Goal: Transaction & Acquisition: Purchase product/service

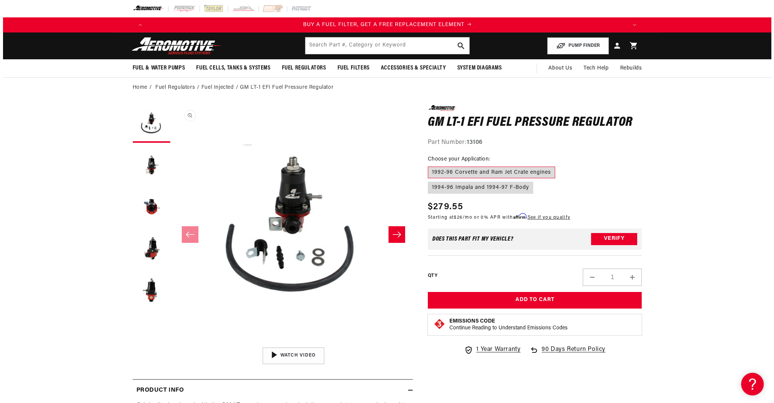
scroll to position [0, 479]
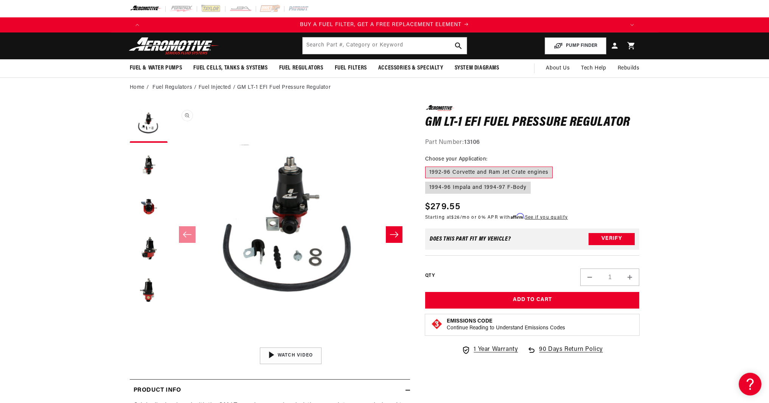
click at [171, 344] on button "Open media 1 in modal" at bounding box center [171, 344] width 0 height 0
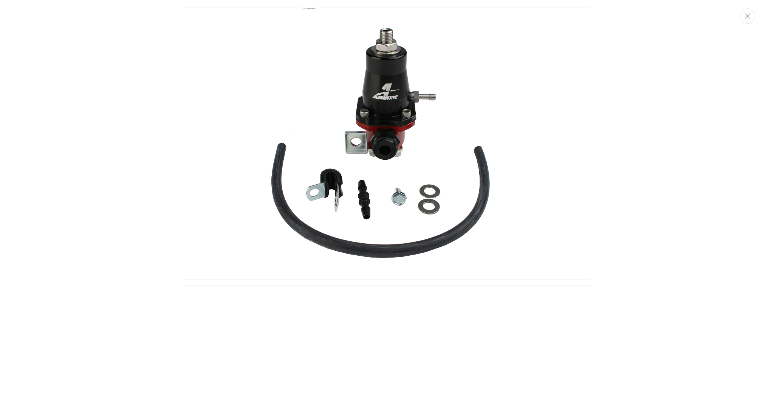
click at [331, 145] on img "Media gallery" at bounding box center [387, 144] width 408 height 272
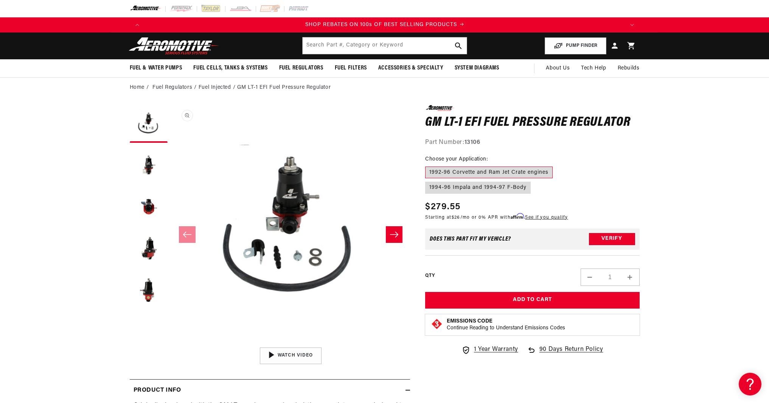
scroll to position [0, 959]
click at [150, 175] on button "Load image 2 in gallery view" at bounding box center [149, 166] width 38 height 38
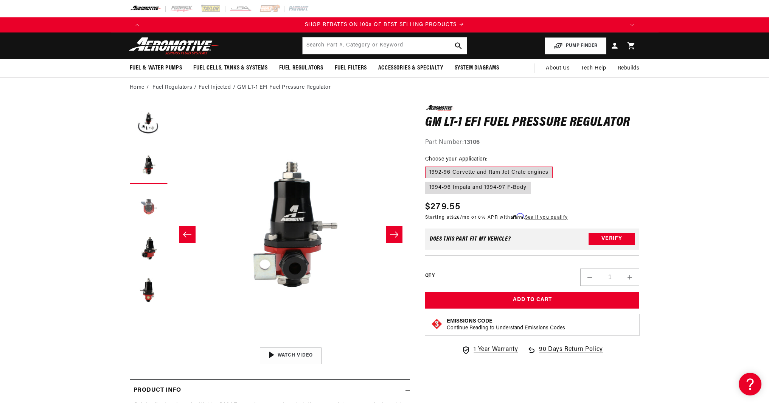
scroll to position [0, 239]
click at [151, 215] on button "Load image 3 in gallery view" at bounding box center [149, 207] width 38 height 38
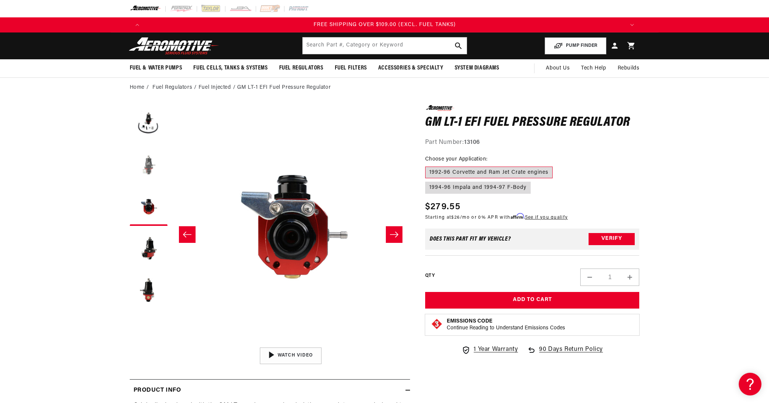
scroll to position [0, 1438]
click at [158, 255] on button "Load image 4 in gallery view" at bounding box center [149, 249] width 38 height 38
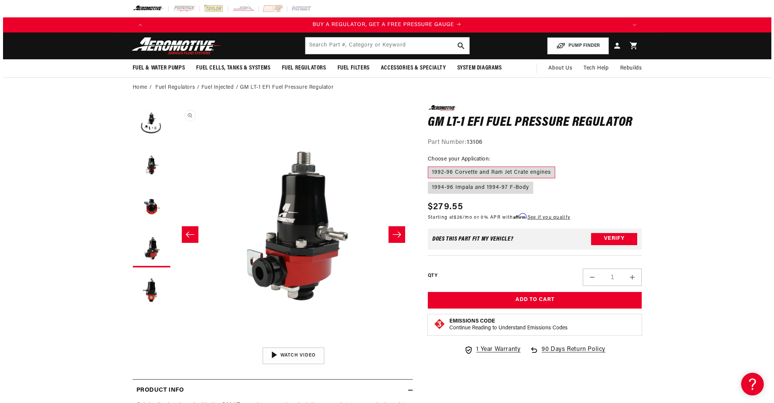
scroll to position [0, 0]
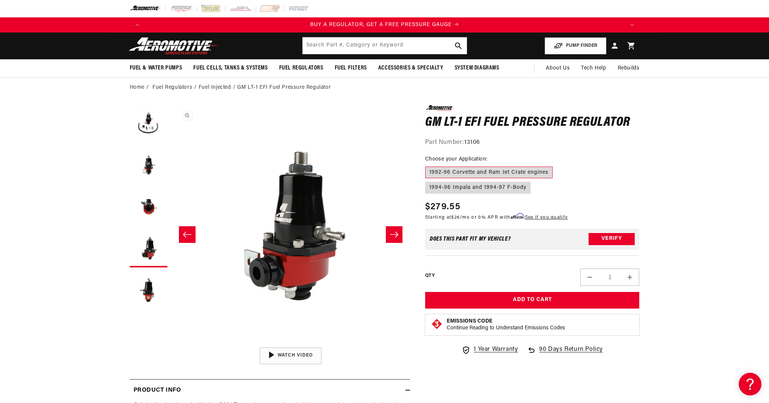
click at [171, 344] on button "Open media 4 in modal" at bounding box center [171, 344] width 0 height 0
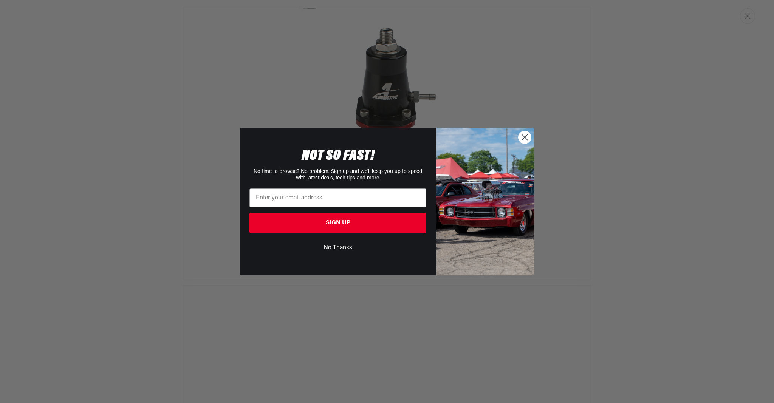
click at [528, 142] on circle "Close dialog" at bounding box center [525, 137] width 12 height 12
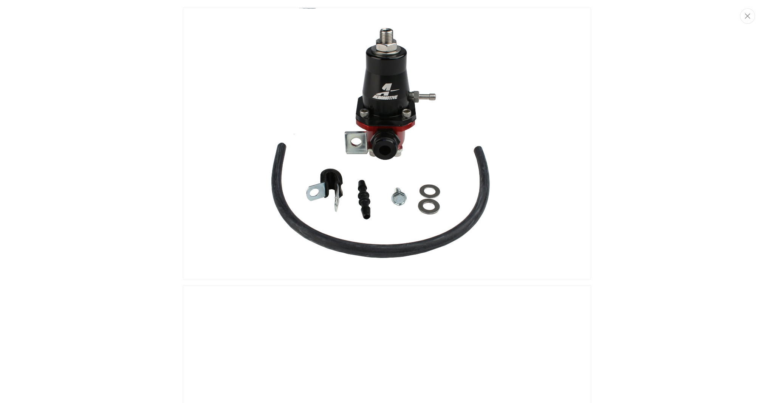
click at [395, 152] on img "Media gallery" at bounding box center [387, 144] width 408 height 272
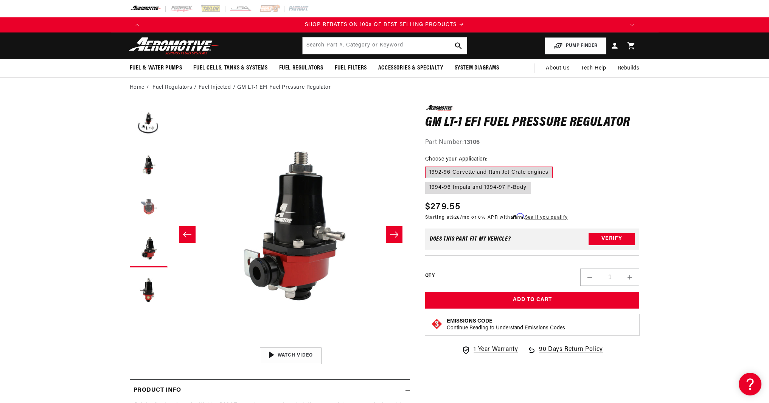
scroll to position [0, 959]
click at [147, 209] on button "Load image 3 in gallery view" at bounding box center [149, 207] width 38 height 38
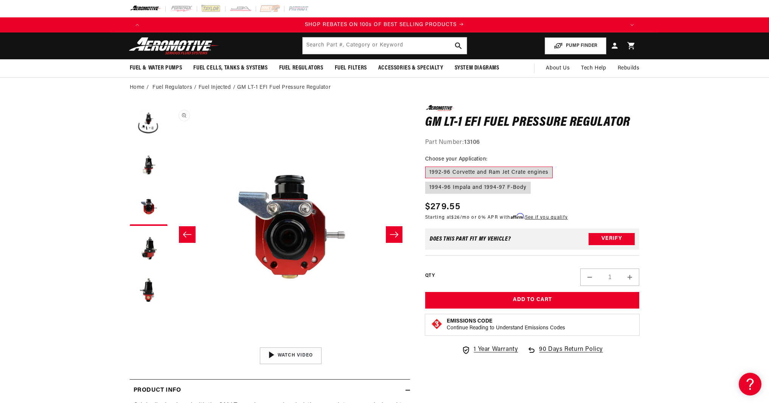
scroll to position [0, 478]
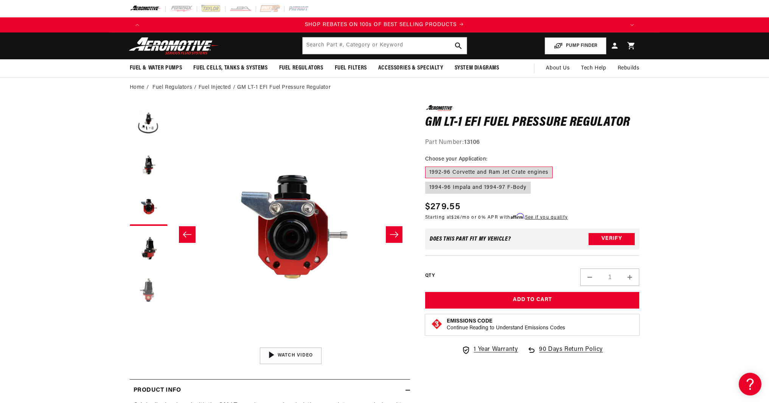
click at [151, 298] on button "Load image 5 in gallery view" at bounding box center [149, 291] width 38 height 38
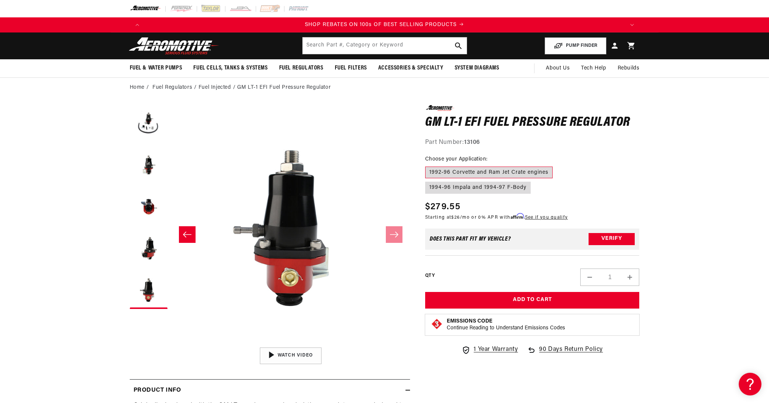
scroll to position [115, 0]
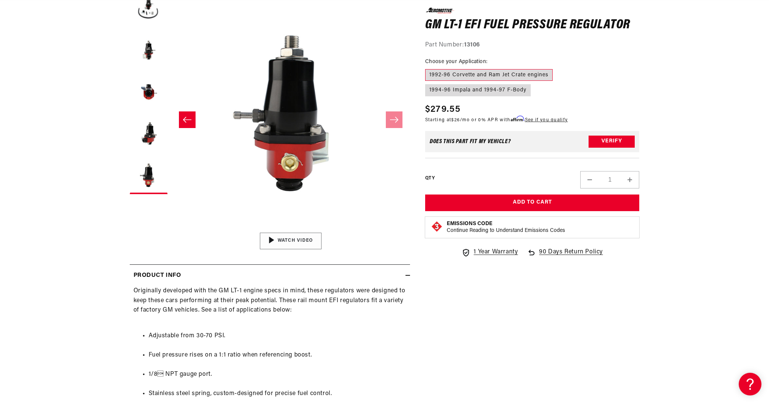
click at [301, 244] on img "Gallery Viewer" at bounding box center [290, 241] width 115 height 64
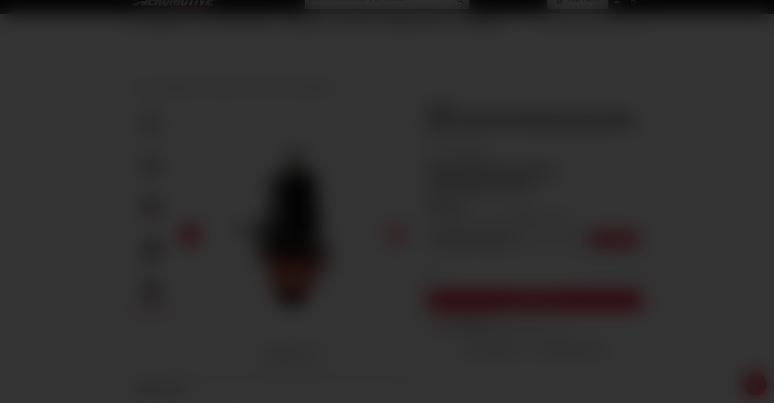
scroll to position [0, 955]
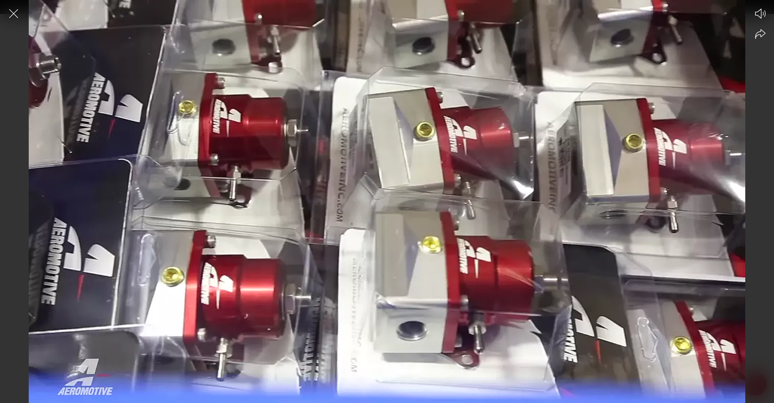
click at [287, 160] on div at bounding box center [387, 214] width 774 height 377
click at [390, 212] on circle at bounding box center [386, 201] width 29 height 29
click at [574, 253] on div at bounding box center [387, 214] width 774 height 377
click at [14, 19] on icon "Close the video player" at bounding box center [13, 13] width 17 height 17
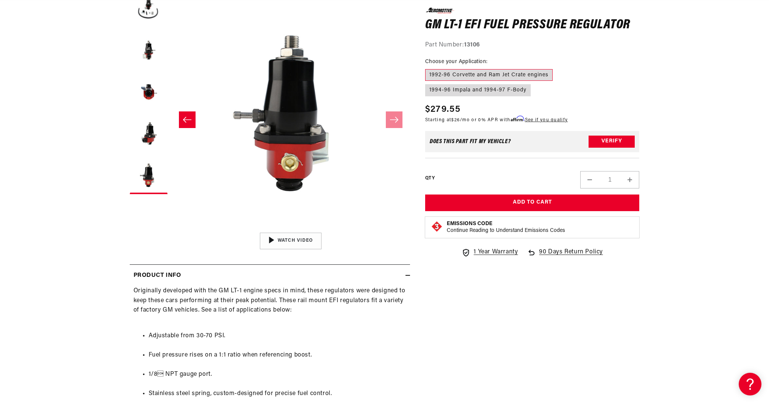
scroll to position [48, 0]
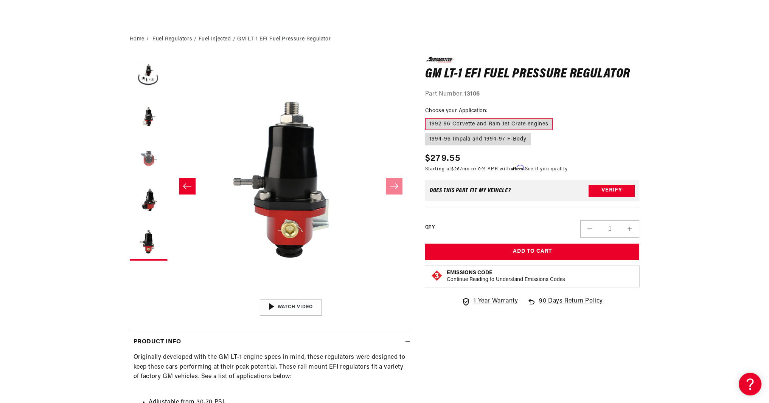
click at [141, 165] on button "Load image 3 in gallery view" at bounding box center [149, 159] width 38 height 38
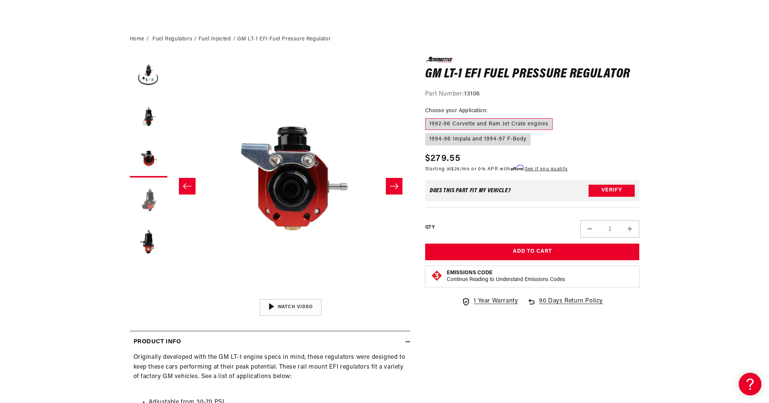
click at [149, 209] on button "Load image 4 in gallery view" at bounding box center [149, 201] width 38 height 38
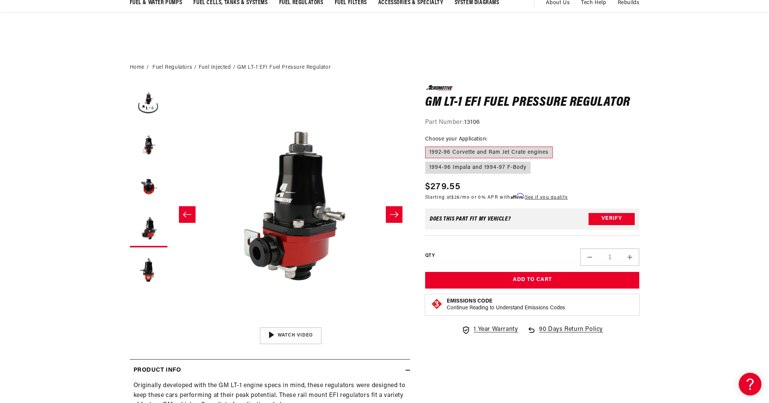
scroll to position [18, 0]
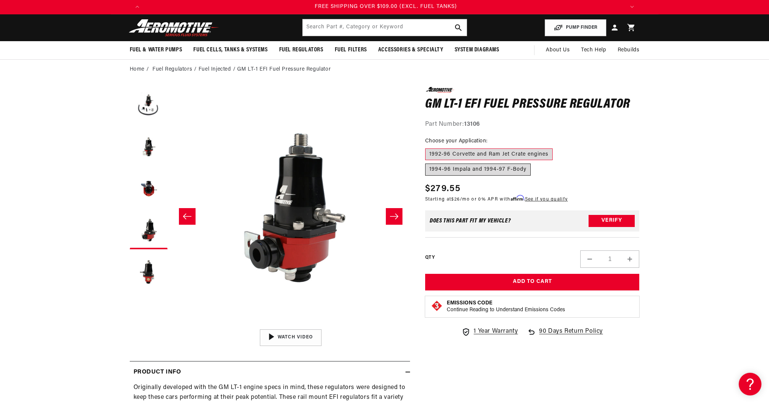
click at [464, 170] on label "1994-96 Impala and 1994-97 F-Body" at bounding box center [478, 170] width 106 height 12
click at [556, 147] on input "1994-96 Impala and 1994-97 F-Body" at bounding box center [556, 147] width 0 height 0
radio input "true"
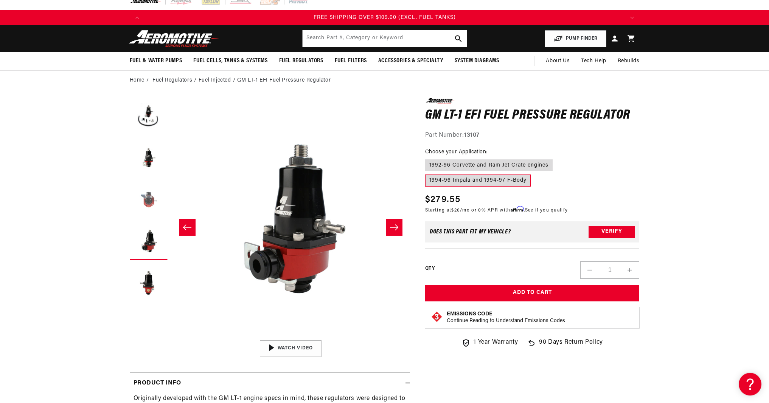
scroll to position [6, 0]
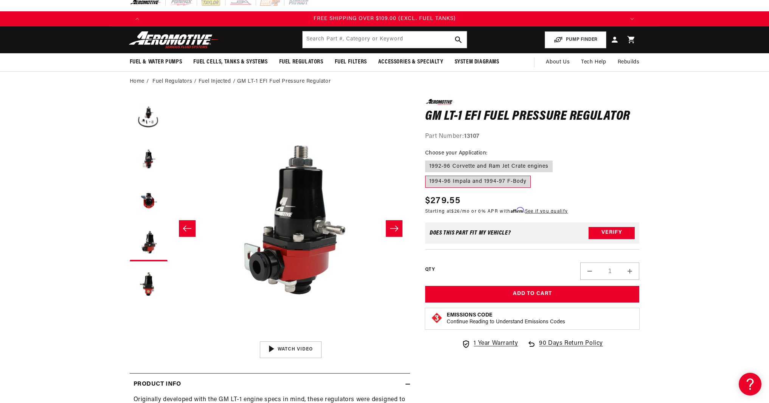
click at [453, 179] on label "1994-96 Impala and 1994-97 F-Body" at bounding box center [478, 182] width 106 height 12
click at [556, 160] on input "1994-96 Impala and 1994-97 F-Body" at bounding box center [556, 159] width 0 height 0
click at [400, 229] on button "Slide right" at bounding box center [394, 228] width 17 height 17
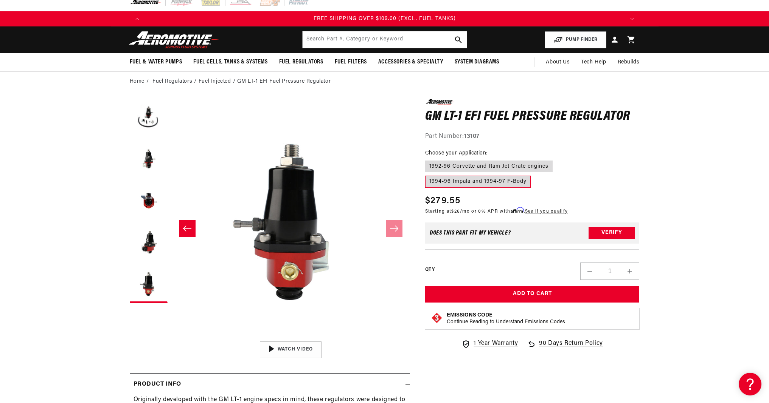
scroll to position [0, 175]
click at [191, 228] on icon "Slide left" at bounding box center [187, 229] width 9 height 8
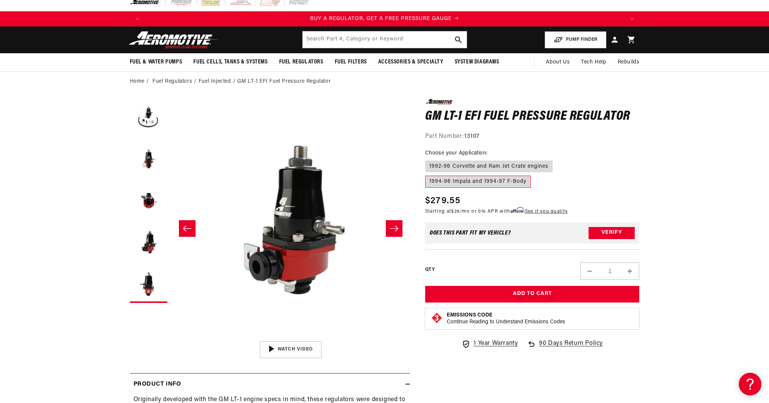
scroll to position [0, 716]
click at [506, 166] on label "1992-96 Corvette and Ram Jet Crate engines" at bounding box center [488, 167] width 127 height 12
click at [427, 160] on input "1992-96 Corvette and Ram Jet Crate engines" at bounding box center [427, 159] width 0 height 0
radio input "true"
click at [505, 180] on label "1994-96 Impala and 1994-97 F-Body" at bounding box center [478, 182] width 106 height 12
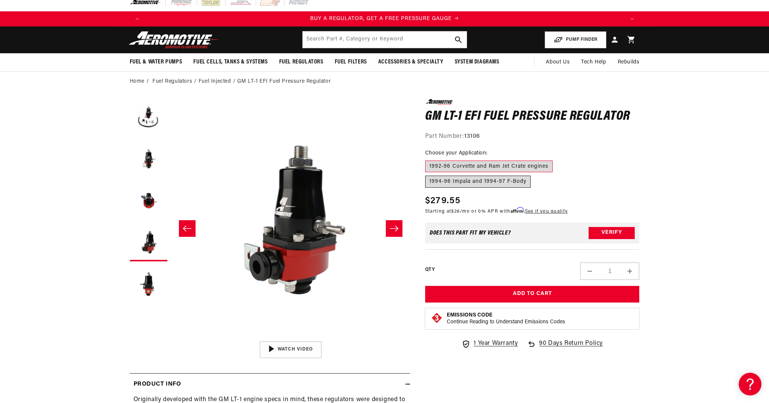
click at [556, 160] on input "1994-96 Impala and 1994-97 F-Body" at bounding box center [556, 159] width 0 height 0
radio input "true"
click at [503, 162] on label "1992-96 Corvette and Ram Jet Crate engines" at bounding box center [488, 167] width 127 height 12
click at [427, 160] on input "1992-96 Corvette and Ram Jet Crate engines" at bounding box center [427, 159] width 0 height 0
radio input "true"
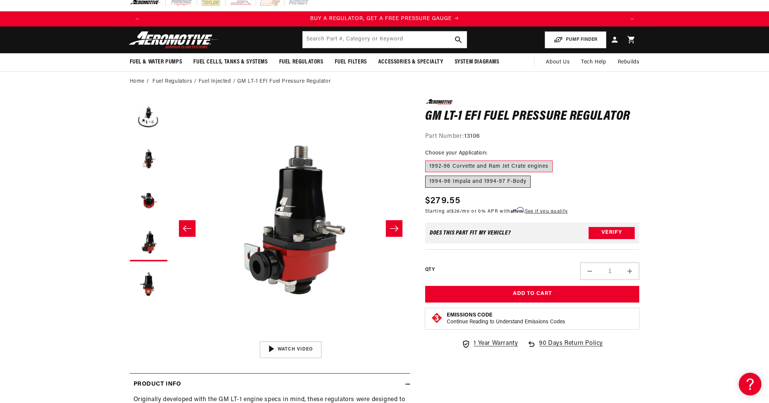
click at [503, 182] on label "1994-96 Impala and 1994-97 F-Body" at bounding box center [478, 182] width 106 height 12
click at [556, 160] on input "1994-96 Impala and 1994-97 F-Body" at bounding box center [556, 159] width 0 height 0
radio input "true"
click at [147, 199] on button "Load image 3 in gallery view" at bounding box center [149, 201] width 38 height 38
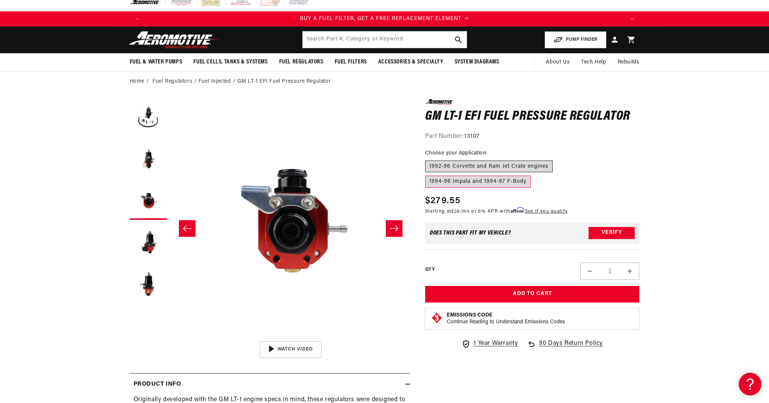
scroll to position [0, 478]
click at [551, 169] on label "1992-96 Corvette and Ram Jet Crate engines" at bounding box center [488, 167] width 127 height 12
click at [427, 160] on input "1992-96 Corvette and Ram Jet Crate engines" at bounding box center [427, 159] width 0 height 0
radio input "true"
click at [508, 183] on label "1994-96 Impala and 1994-97 F-Body" at bounding box center [478, 182] width 106 height 12
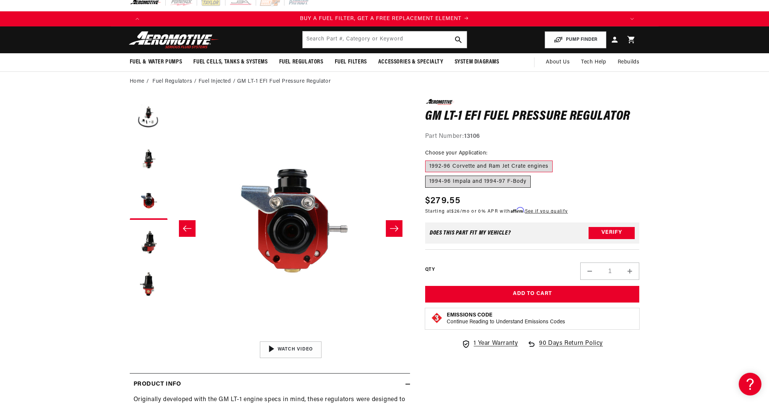
click at [556, 160] on input "1994-96 Impala and 1994-97 F-Body" at bounding box center [556, 159] width 0 height 0
radio input "true"
click at [160, 158] on button "Load image 2 in gallery view" at bounding box center [149, 160] width 38 height 38
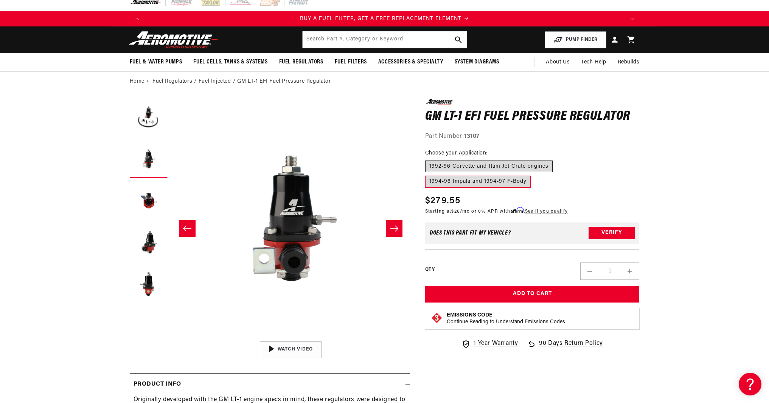
click at [469, 166] on label "1992-96 Corvette and Ram Jet Crate engines" at bounding box center [488, 167] width 127 height 12
click at [427, 160] on input "1992-96 Corvette and Ram Jet Crate engines" at bounding box center [427, 159] width 0 height 0
radio input "true"
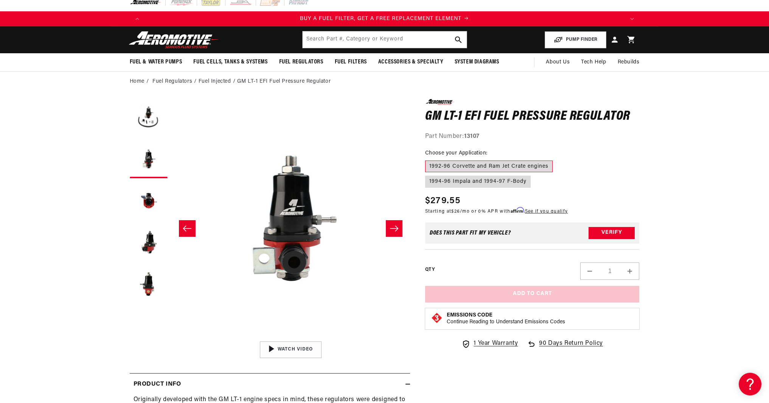
scroll to position [0, 239]
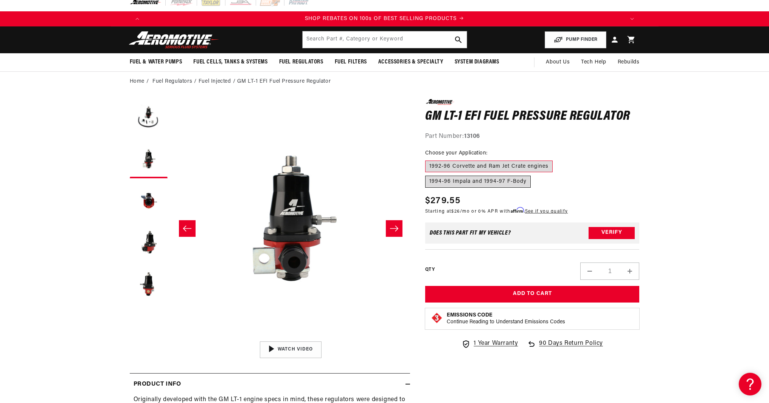
click at [475, 185] on label "1994-96 Impala and 1994-97 F-Body" at bounding box center [478, 182] width 106 height 12
click at [556, 160] on input "1994-96 Impala and 1994-97 F-Body" at bounding box center [556, 159] width 0 height 0
radio input "true"
click at [146, 247] on button "Load image 4 in gallery view" at bounding box center [149, 243] width 38 height 38
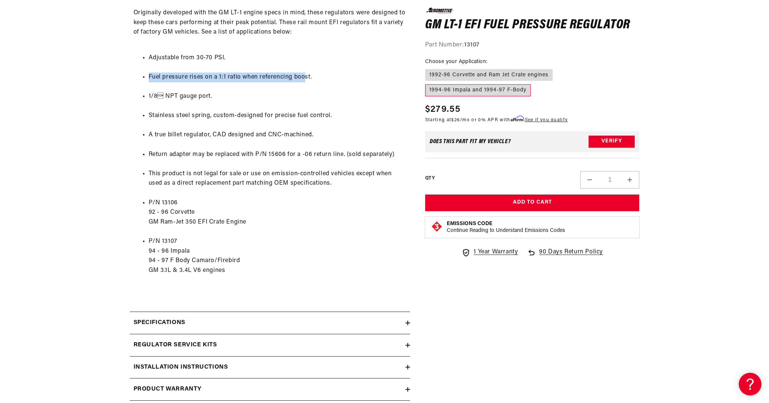
drag, startPoint x: 154, startPoint y: 77, endPoint x: 304, endPoint y: 78, distance: 150.5
click at [304, 78] on ul "Adjustable from 30-70 PSI. Fuel pressure rises on a 1:1 ratio when referencing …" at bounding box center [269, 164] width 273 height 242
click at [307, 78] on li "Fuel pressure rises on a 1:1 ratio when referencing boost." at bounding box center [278, 78] width 258 height 10
drag, startPoint x: 230, startPoint y: 108, endPoint x: 130, endPoint y: 103, distance: 100.7
click at [133, 104] on ul "Adjustable from 30-70 PSI. Fuel pressure rises on a 1:1 ratio when referencing …" at bounding box center [269, 164] width 273 height 242
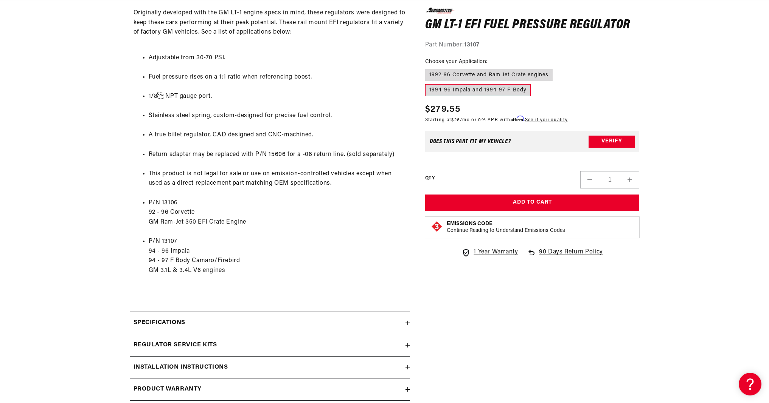
drag, startPoint x: 129, startPoint y: 102, endPoint x: 130, endPoint y: 99, distance: 3.9
click at [129, 102] on section "0.0 star rating Write a review GM LT-1 EFI Fuel Pressure Regulator GM LT-1 EFI …" at bounding box center [385, 69] width 548 height 731
drag, startPoint x: 151, startPoint y: 119, endPoint x: 318, endPoint y: 121, distance: 166.8
click at [318, 121] on li "Stainless steel spring, custom-designed for precise fuel control." at bounding box center [278, 116] width 258 height 10
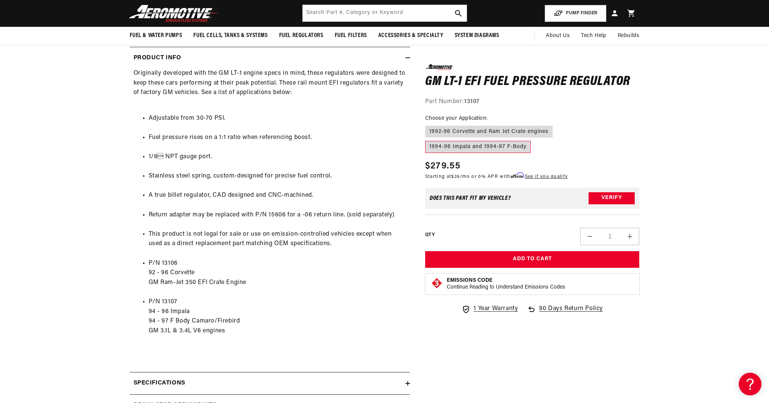
scroll to position [309, 0]
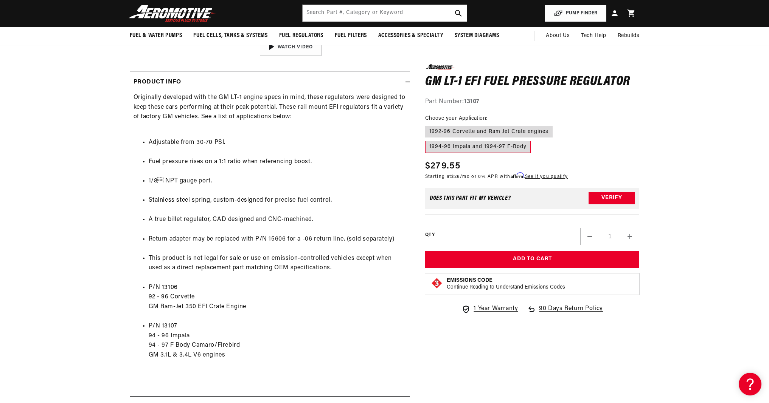
drag, startPoint x: 303, startPoint y: 195, endPoint x: 208, endPoint y: 189, distance: 95.1
click at [208, 190] on ul "Adjustable from 30-70 PSI. Fuel pressure rises on a 1:1 ratio when referencing …" at bounding box center [269, 249] width 273 height 242
click at [208, 189] on ul "Adjustable from 30-70 PSI. Fuel pressure rises on a 1:1 ratio when referencing …" at bounding box center [269, 249] width 273 height 242
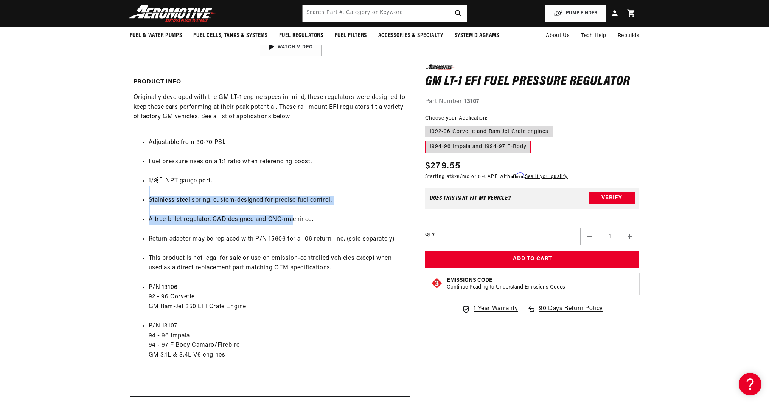
drag, startPoint x: 262, startPoint y: 212, endPoint x: 306, endPoint y: 228, distance: 46.7
click at [298, 225] on ul "Adjustable from 30-70 PSI. Fuel pressure rises on a 1:1 ratio when referencing …" at bounding box center [269, 249] width 273 height 242
click at [318, 230] on ul "Adjustable from 30-70 PSI. Fuel pressure rises on a 1:1 ratio when referencing …" at bounding box center [269, 249] width 273 height 242
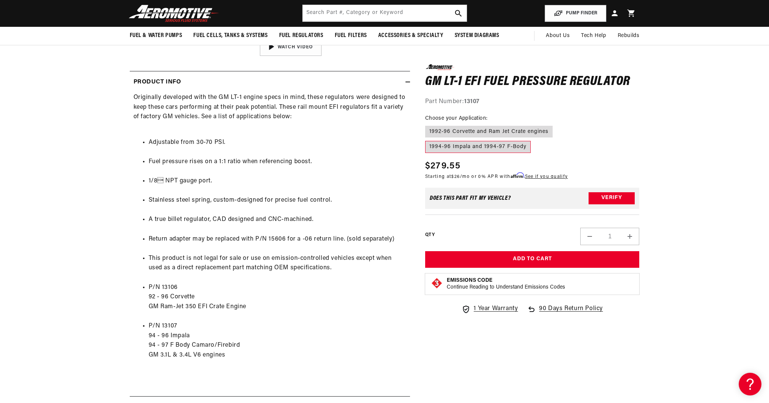
drag, startPoint x: 147, startPoint y: 244, endPoint x: 259, endPoint y: 247, distance: 112.0
click at [259, 245] on li "Return adapter may be replaced with P/N 15606 for a -06 return line. (sold sepa…" at bounding box center [278, 240] width 258 height 10
click at [262, 245] on li "Return adapter may be replaced with P/N 15606 for a -06 return line. (sold sepa…" at bounding box center [278, 240] width 258 height 10
drag, startPoint x: 341, startPoint y: 243, endPoint x: 327, endPoint y: 243, distance: 14.8
click at [341, 243] on li "Return adapter may be replaced with P/N 15606 for a -06 return line. (sold sepa…" at bounding box center [278, 240] width 258 height 10
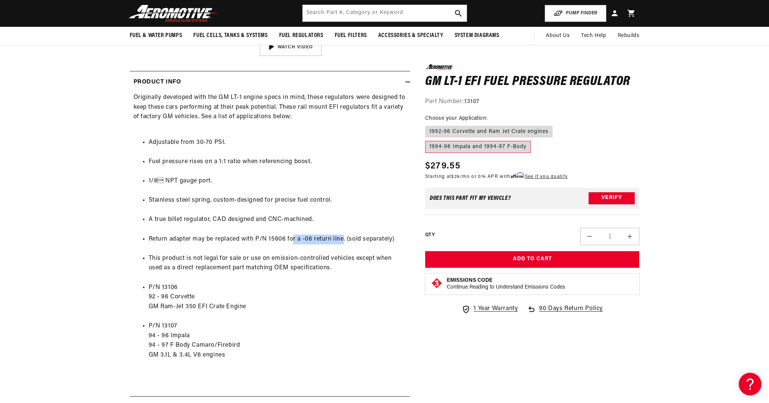
drag, startPoint x: 343, startPoint y: 242, endPoint x: 294, endPoint y: 242, distance: 48.8
click at [294, 242] on li "Return adapter may be replaced with P/N 15606 for a -06 return line. (sold sepa…" at bounding box center [278, 240] width 258 height 10
drag, startPoint x: 287, startPoint y: 244, endPoint x: 268, endPoint y: 244, distance: 18.2
click at [268, 244] on li "Return adapter may be replaced with P/N 15606 for a -06 return line. (sold sepa…" at bounding box center [278, 240] width 258 height 10
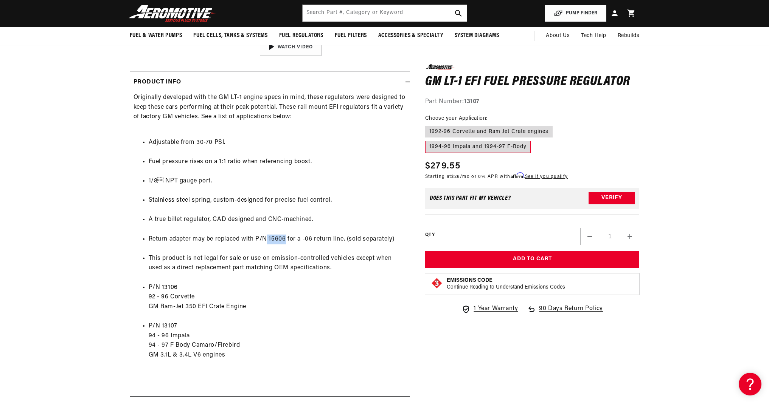
click at [283, 244] on li "Return adapter may be replaced with P/N 15606 for a -06 return line. (sold sepa…" at bounding box center [278, 240] width 258 height 10
drag, startPoint x: 271, startPoint y: 244, endPoint x: 287, endPoint y: 246, distance: 16.0
click at [287, 245] on li "Return adapter may be replaced with P/N 15606 for a -06 return line. (sold sepa…" at bounding box center [278, 240] width 258 height 10
copy li "15606"
drag, startPoint x: 299, startPoint y: 244, endPoint x: 315, endPoint y: 227, distance: 23.0
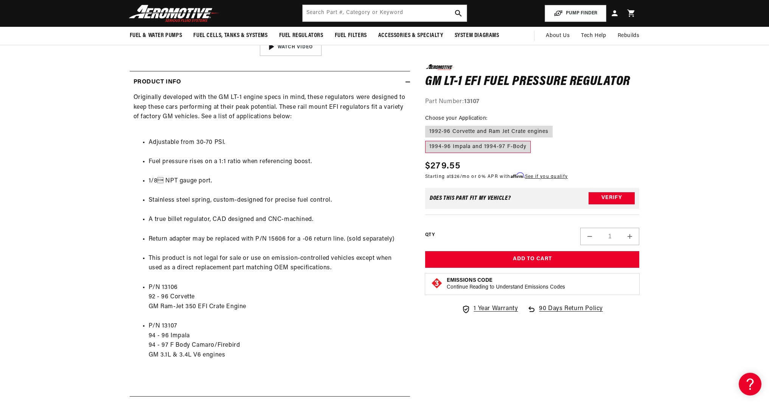
click at [299, 244] on li "Return adapter may be replaced with P/N 15606 for a -06 return line. (sold sepa…" at bounding box center [278, 240] width 258 height 10
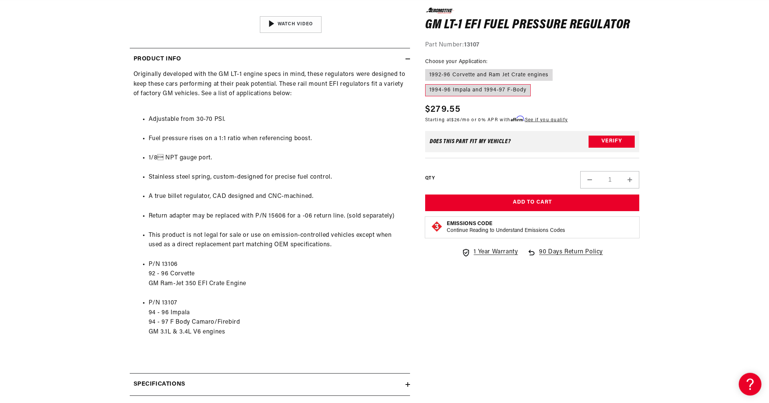
scroll to position [339, 0]
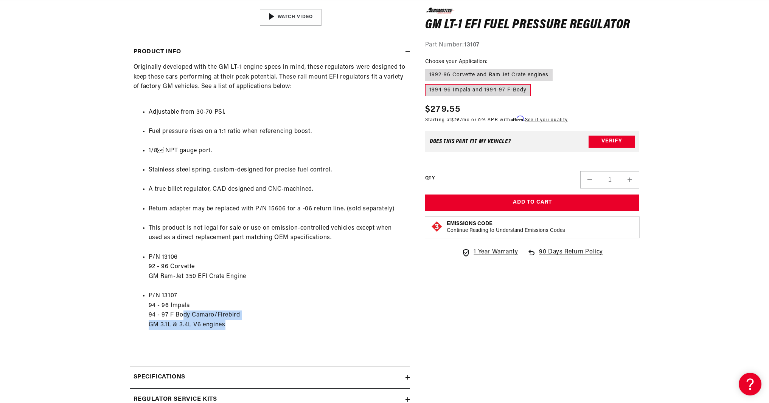
drag, startPoint x: 246, startPoint y: 336, endPoint x: 173, endPoint y: 323, distance: 74.2
click at [175, 323] on li "P/N 13107 94 - 96 Impala 94 - 97 F Body Camaro/Firebird GM 3.1L & 3.4L V6 engin…" at bounding box center [278, 311] width 258 height 39
click at [165, 317] on li "P/N 13107 94 - 96 Impala 94 - 97 F Body Camaro/Firebird GM 3.1L & 3.4L V6 engin…" at bounding box center [278, 311] width 258 height 39
drag, startPoint x: 149, startPoint y: 321, endPoint x: 232, endPoint y: 315, distance: 83.8
click at [232, 315] on li "P/N 13107 94 - 96 Impala 94 - 97 F Body Camaro/Firebird GM 3.1L & 3.4L V6 engin…" at bounding box center [278, 311] width 258 height 39
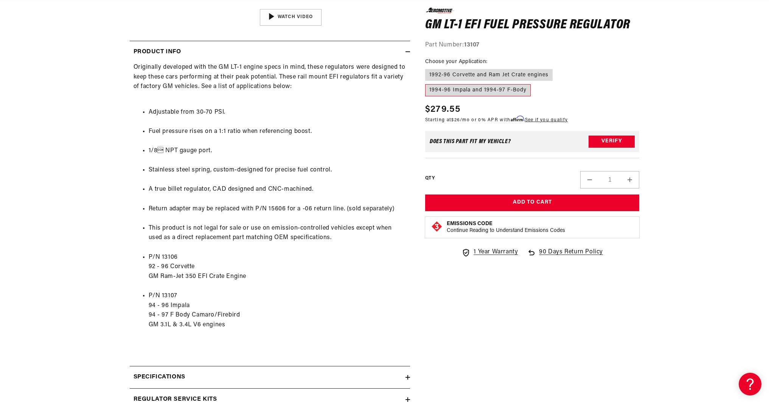
click at [241, 319] on li "P/N 13107 94 - 96 Impala 94 - 97 F Body Camaro/Firebird GM 3.1L & 3.4L V6 engin…" at bounding box center [278, 311] width 258 height 39
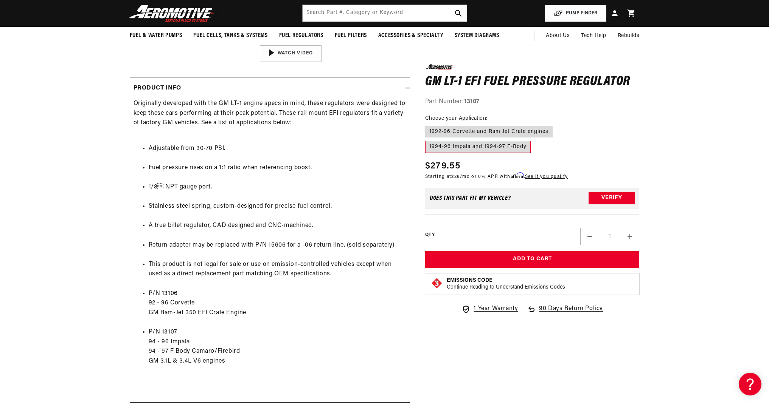
scroll to position [296, 0]
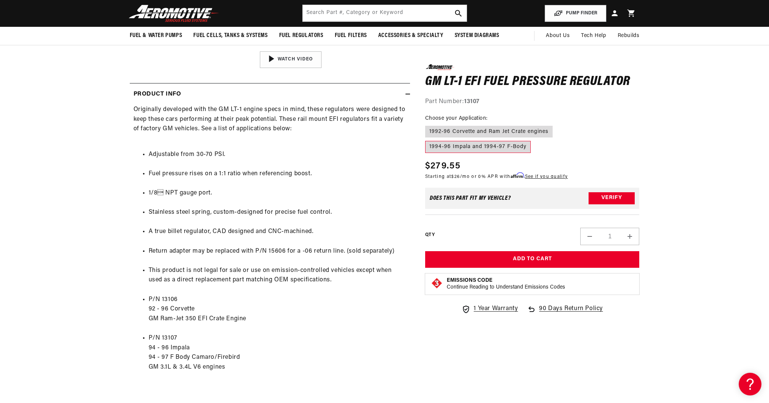
drag, startPoint x: 148, startPoint y: 195, endPoint x: 180, endPoint y: 195, distance: 32.5
click at [180, 195] on li "1/8 NPT gauge port." at bounding box center [278, 194] width 258 height 10
click at [182, 195] on li "1/8 NPT gauge port." at bounding box center [278, 194] width 258 height 10
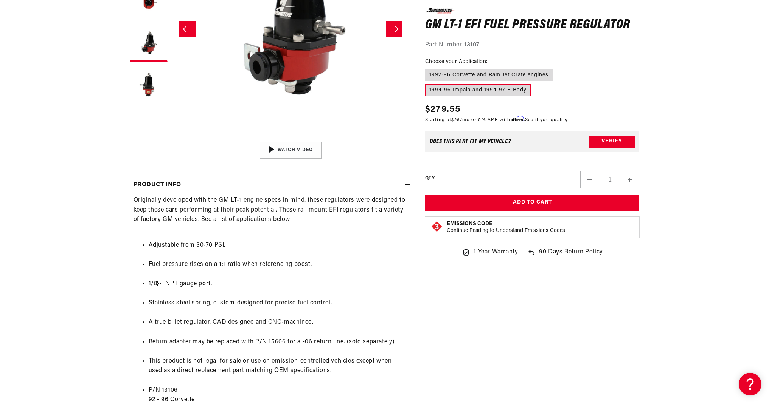
scroll to position [0, 0]
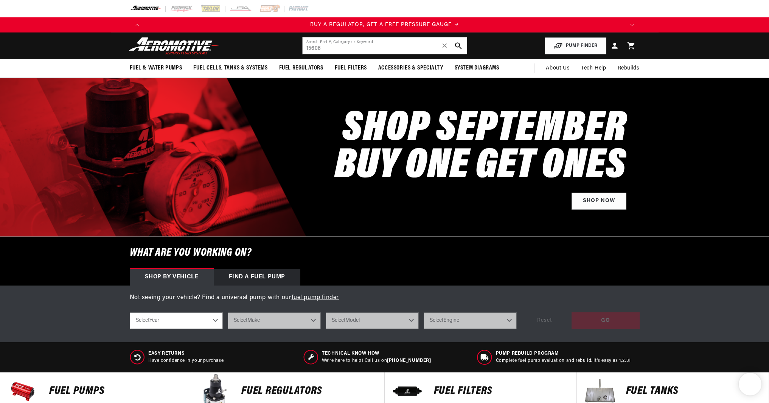
click at [428, 45] on input "15606" at bounding box center [385, 45] width 164 height 17
type input "15606"
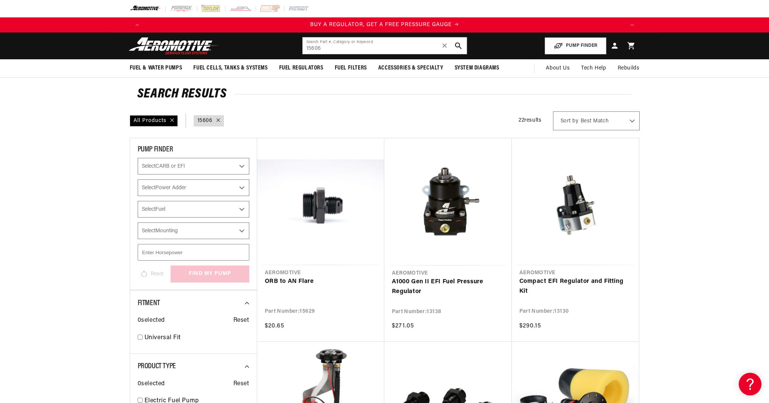
drag, startPoint x: 55, startPoint y: 216, endPoint x: 55, endPoint y: 212, distance: 3.8
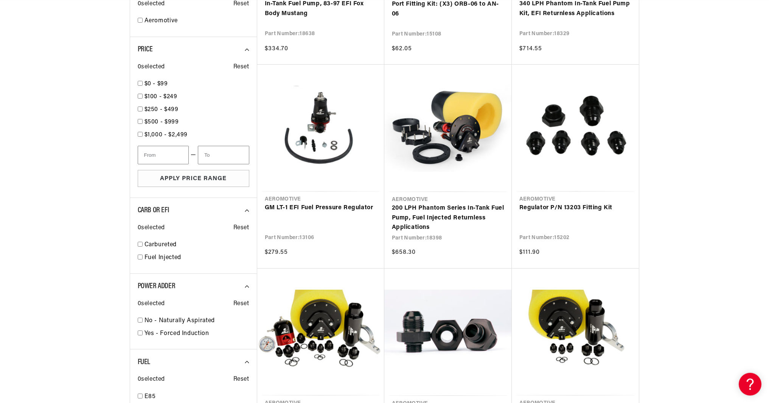
scroll to position [484, 0]
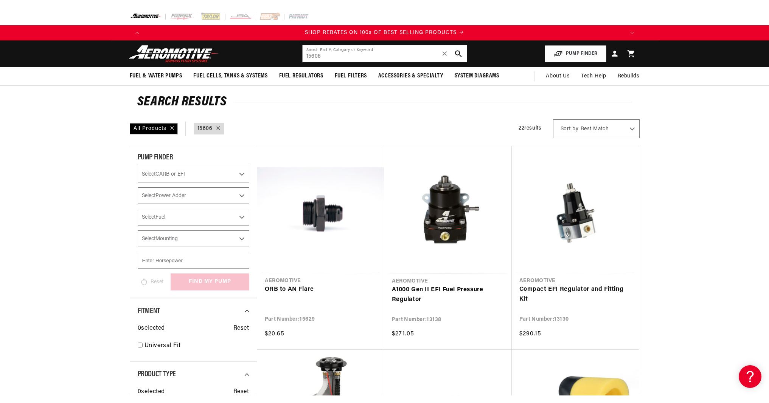
scroll to position [0, 959]
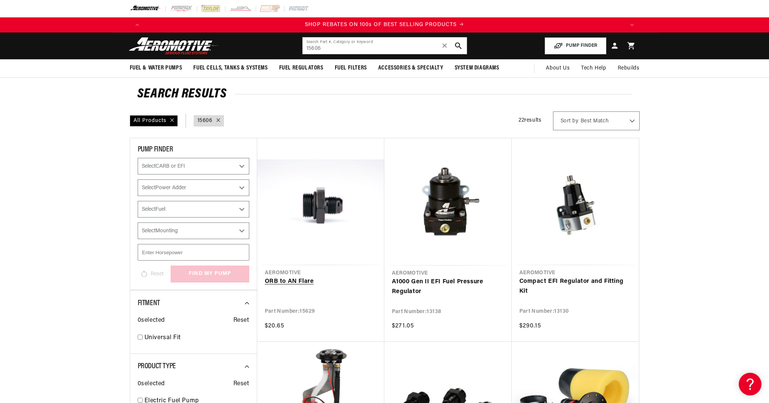
click at [289, 284] on link "ORB to AN Flare" at bounding box center [321, 282] width 112 height 10
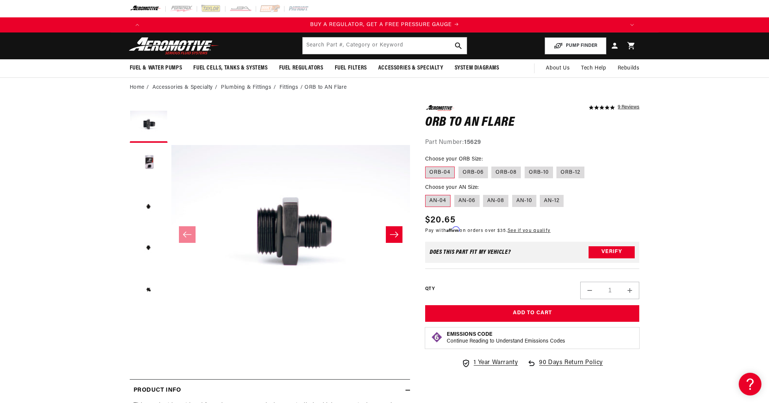
click at [460, 203] on label "AN-06" at bounding box center [466, 201] width 25 height 12
click at [455, 194] on input "AN-06" at bounding box center [454, 194] width 0 height 0
radio input "true"
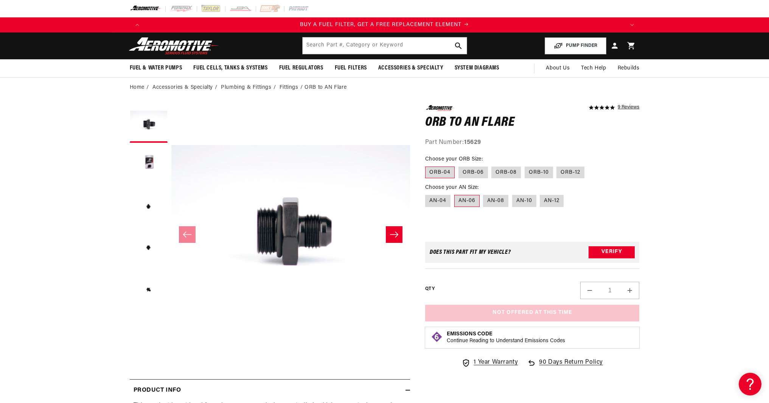
scroll to position [0, 479]
drag, startPoint x: 467, startPoint y: 192, endPoint x: 486, endPoint y: 187, distance: 19.8
click at [486, 187] on variant-radios "Choose your ORB Size: ORB-04 ORB-06 ORB-08 ORB-10 ORB-12 Choose your AN Size: A…" at bounding box center [532, 181] width 214 height 53
click at [479, 172] on label "ORB-06" at bounding box center [472, 173] width 29 height 12
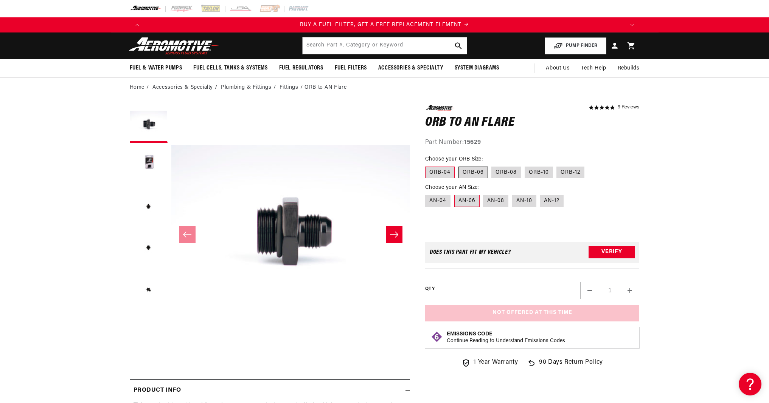
click at [459, 166] on input "ORB-06" at bounding box center [458, 165] width 0 height 0
radio input "true"
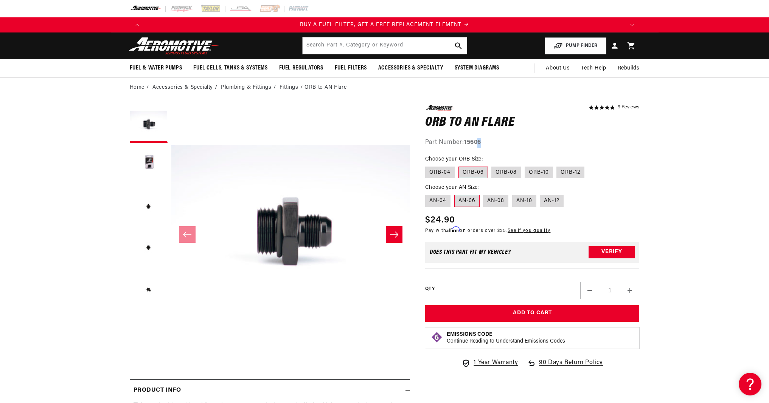
drag, startPoint x: 481, startPoint y: 144, endPoint x: 473, endPoint y: 145, distance: 8.3
click at [474, 145] on strong "15606" at bounding box center [472, 143] width 17 height 6
click at [438, 207] on label "AN-04" at bounding box center [437, 201] width 25 height 12
click at [427, 194] on input "AN-04" at bounding box center [427, 194] width 0 height 0
radio input "true"
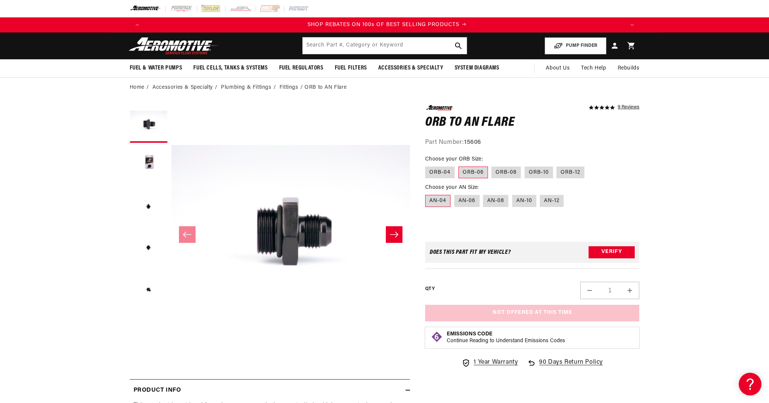
click at [496, 189] on fieldset "Choose your AN Size: AN-04 AN-06 AN-08 AN-10 AN-12" at bounding box center [532, 196] width 214 height 24
click at [475, 200] on label "AN-06" at bounding box center [466, 201] width 25 height 12
click at [455, 194] on input "AN-06" at bounding box center [454, 194] width 0 height 0
radio input "true"
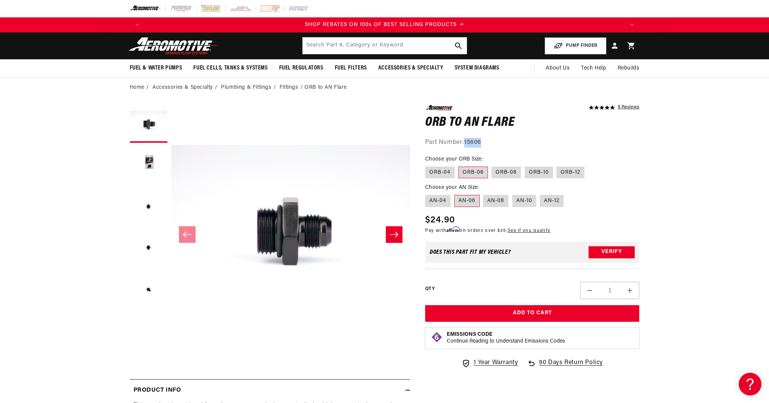
drag, startPoint x: 486, startPoint y: 144, endPoint x: 465, endPoint y: 144, distance: 20.4
click at [465, 144] on div "Part Number: 15606" at bounding box center [532, 143] width 214 height 10
click at [465, 144] on strong "15606" at bounding box center [472, 143] width 17 height 6
drag, startPoint x: 441, startPoint y: 220, endPoint x: 419, endPoint y: 220, distance: 21.9
click at [419, 220] on div "5.0 star rating 9 Reviews ORB to AN Flare ORB to AN Flare 5.0 star rating 9 Rev…" at bounding box center [525, 303] width 230 height 396
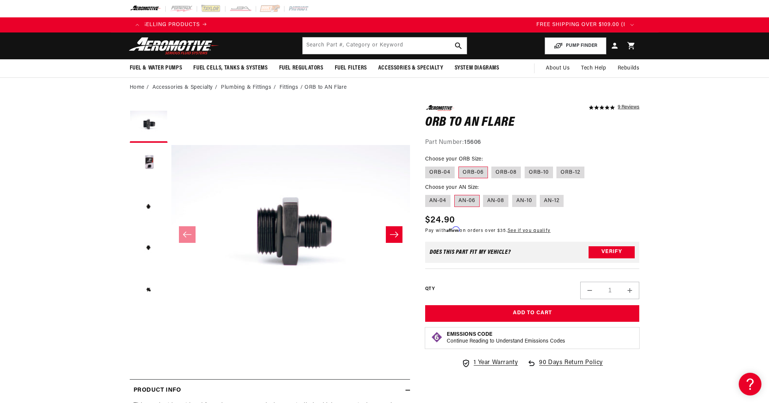
click at [452, 216] on span "$24.90" at bounding box center [440, 221] width 30 height 14
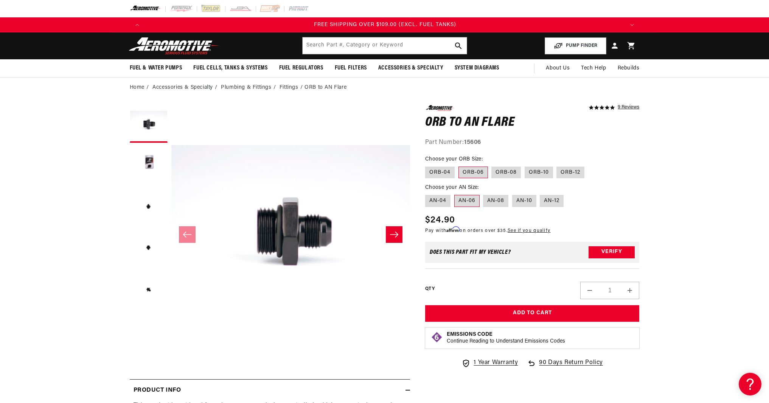
click at [387, 232] on button "Slide right" at bounding box center [394, 235] width 17 height 17
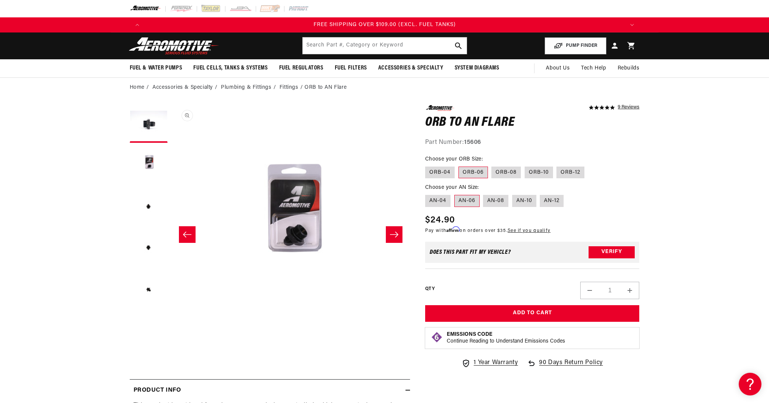
scroll to position [0, 239]
click at [186, 233] on icon "Slide left" at bounding box center [187, 235] width 9 height 8
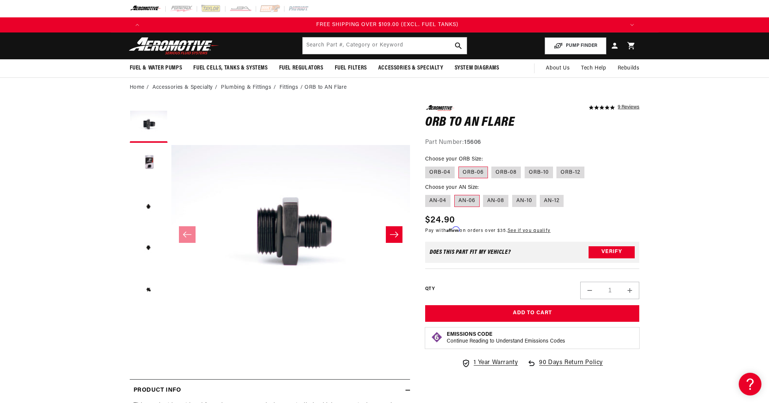
scroll to position [0, 1438]
